Goal: Check status: Check status

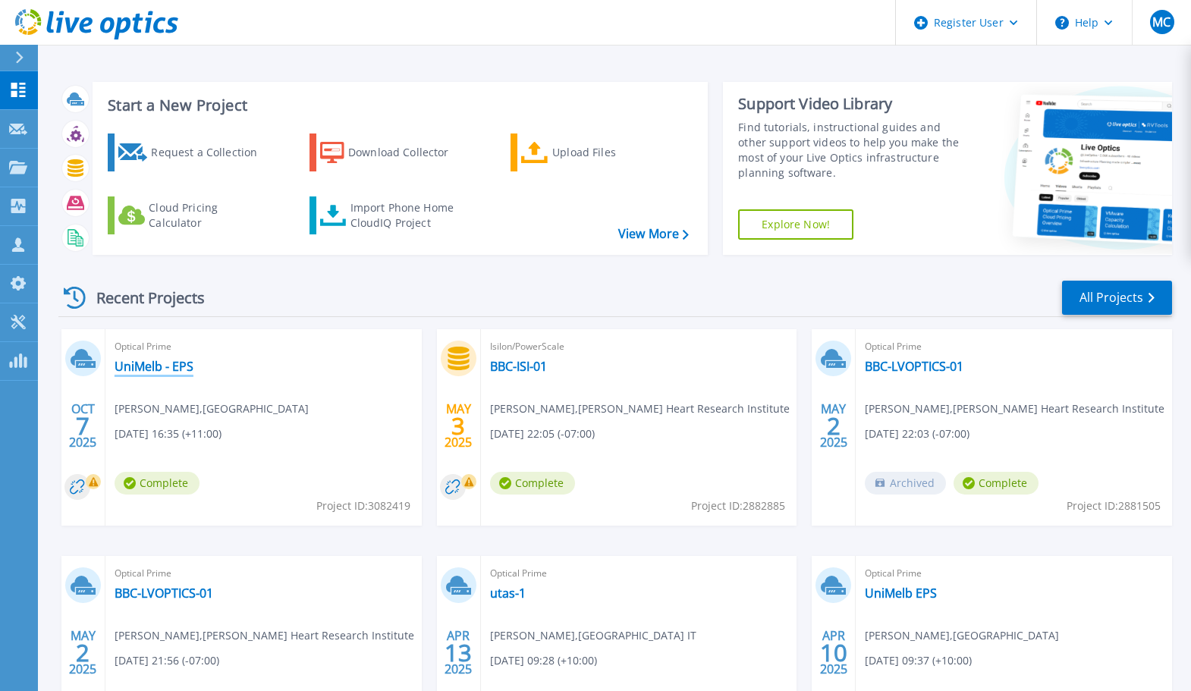
click at [165, 366] on link "UniMelb - EPS" at bounding box center [154, 366] width 79 height 15
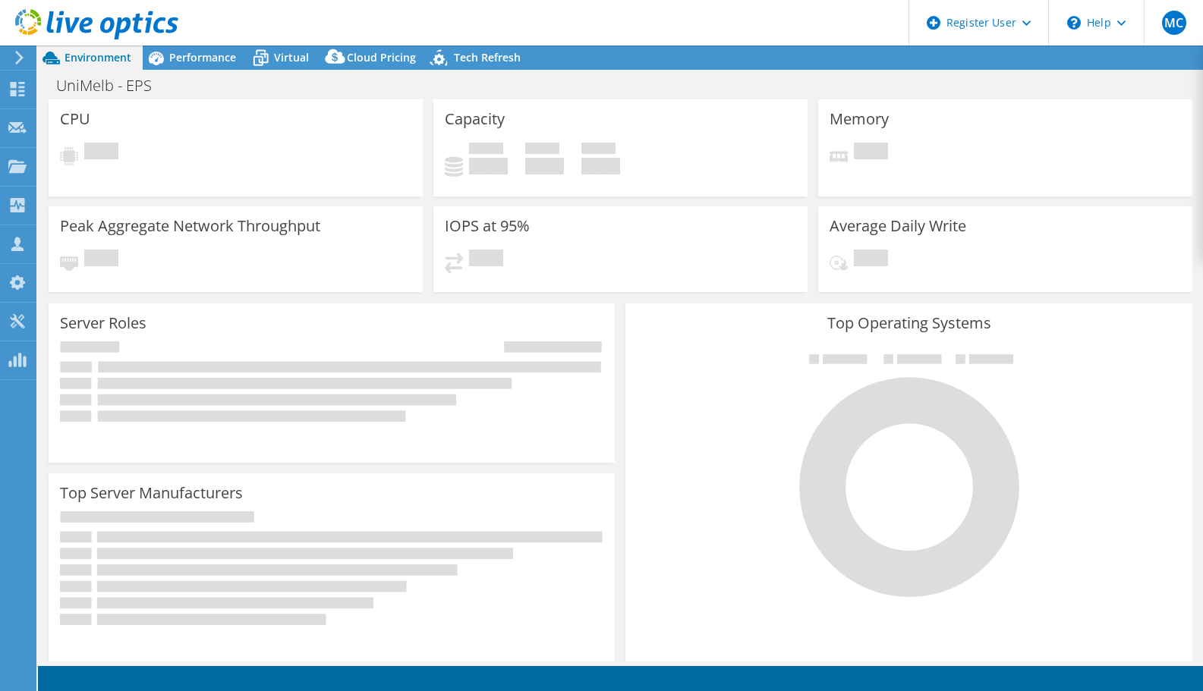
select select "USD"
click at [279, 59] on span "Virtual" at bounding box center [291, 57] width 35 height 14
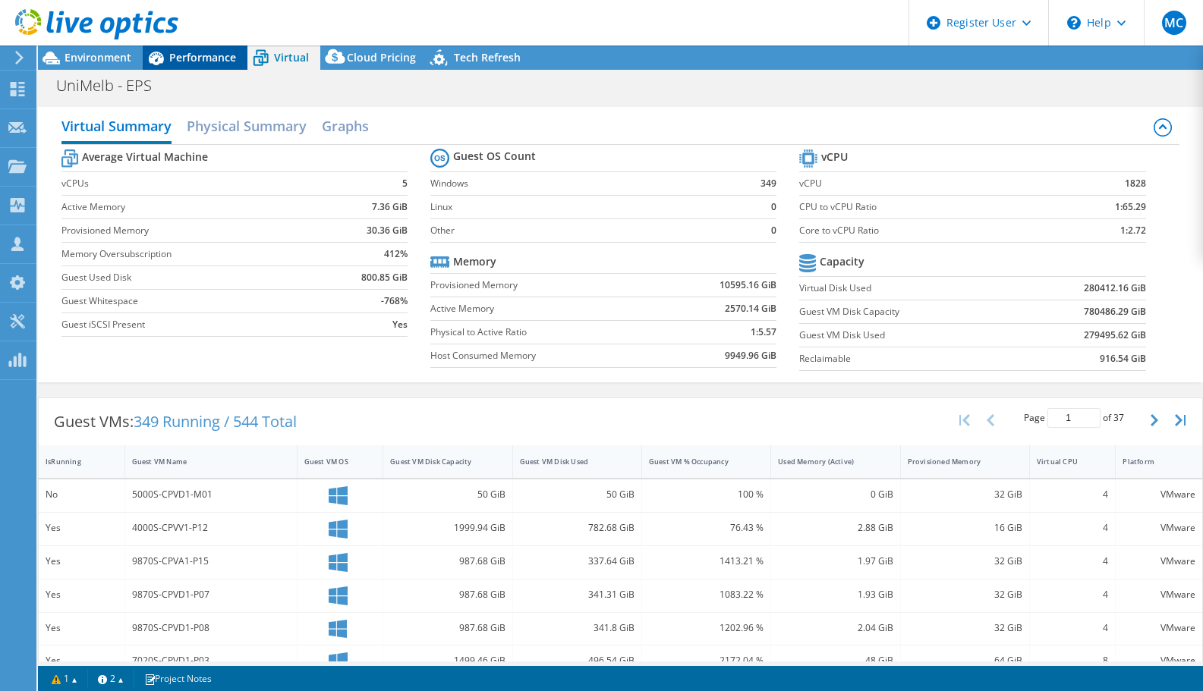
click at [183, 59] on span "Performance" at bounding box center [202, 57] width 67 height 14
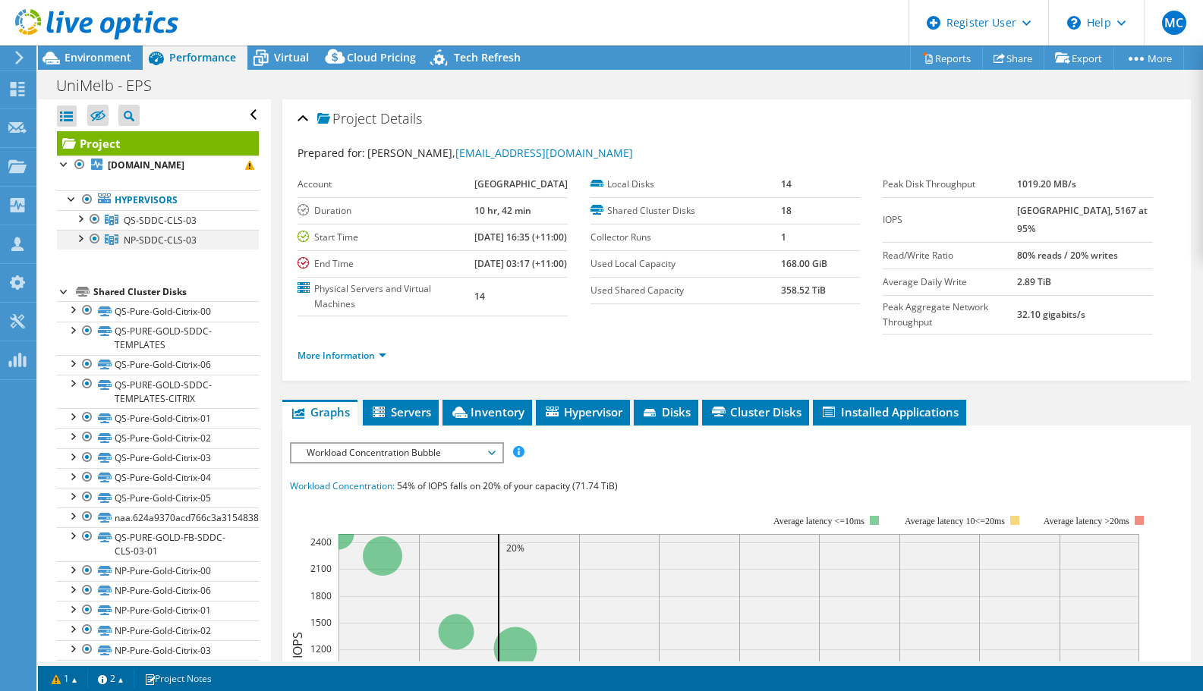
click at [81, 245] on div at bounding box center [79, 237] width 15 height 15
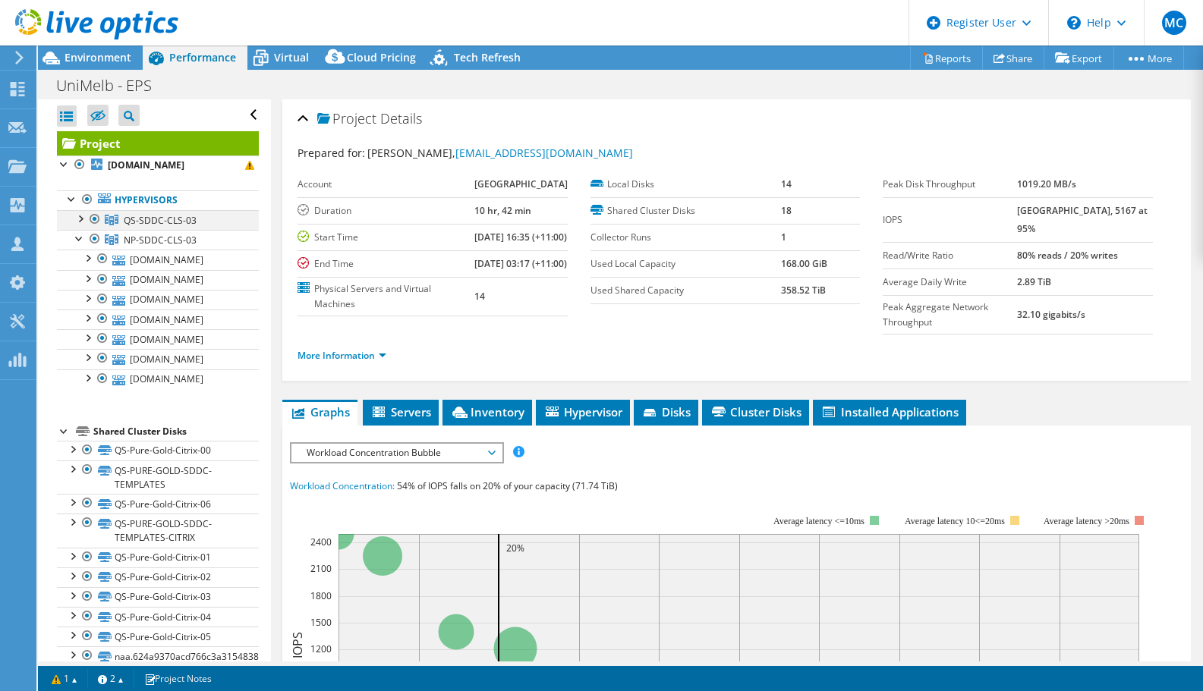
click at [74, 225] on div at bounding box center [79, 217] width 15 height 15
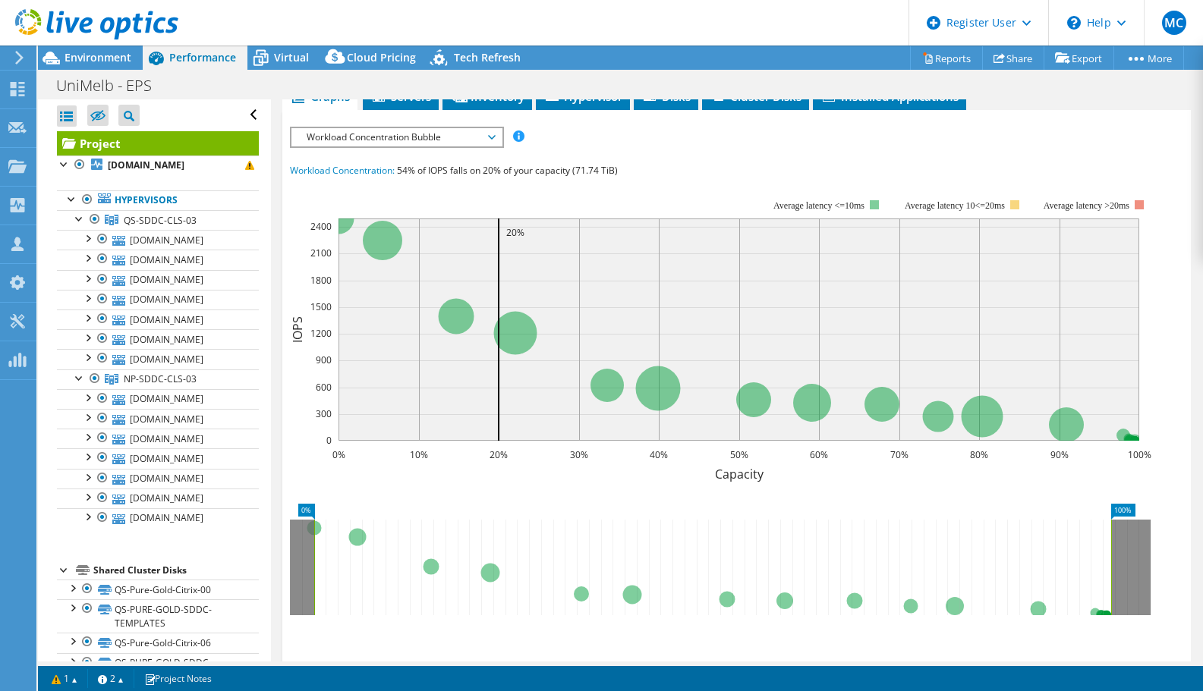
scroll to position [256, 0]
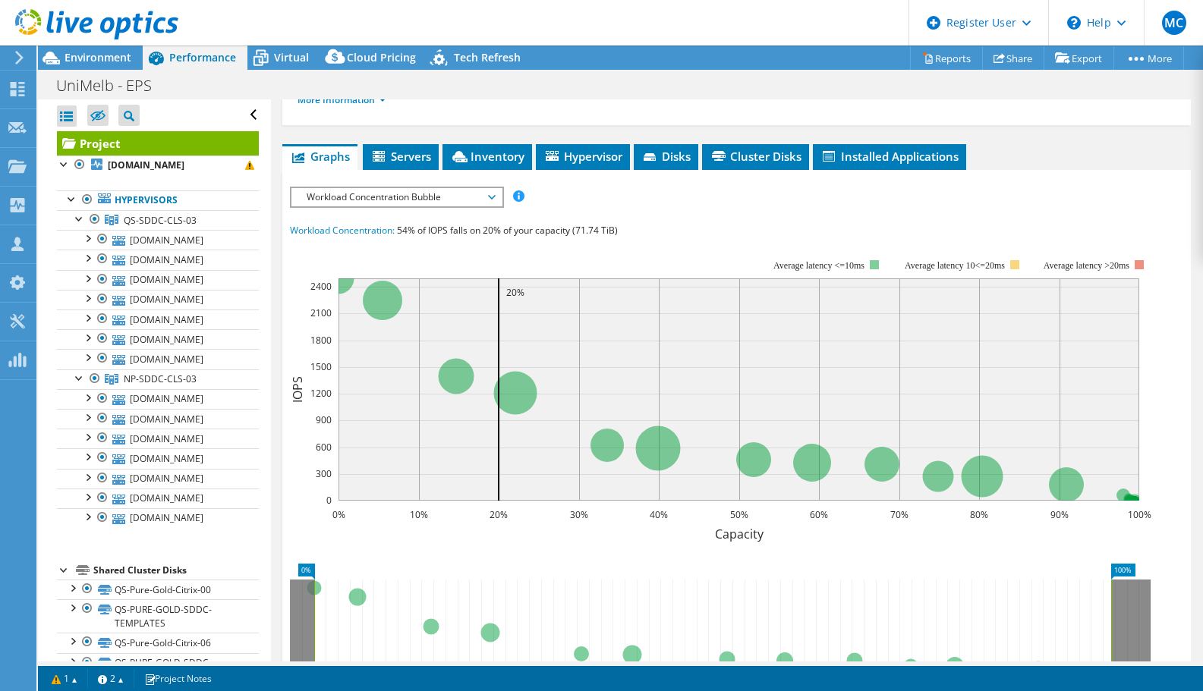
click at [398, 206] on span "Workload Concentration Bubble" at bounding box center [396, 197] width 195 height 18
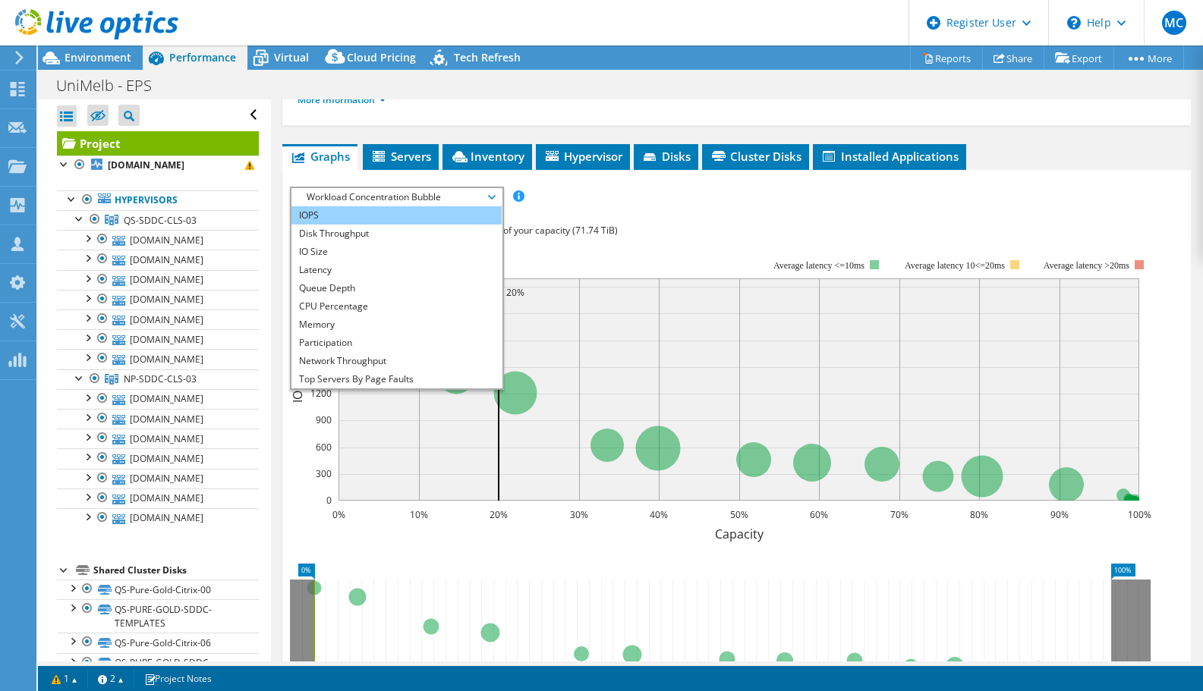
click at [395, 225] on li "IOPS" at bounding box center [396, 215] width 210 height 18
